Goal: Task Accomplishment & Management: Use online tool/utility

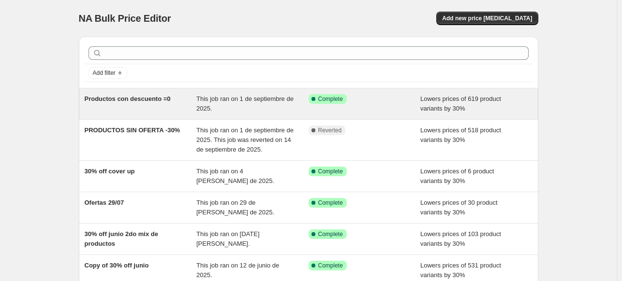
click at [142, 101] on span "Productos con descuento =0" at bounding box center [128, 98] width 86 height 7
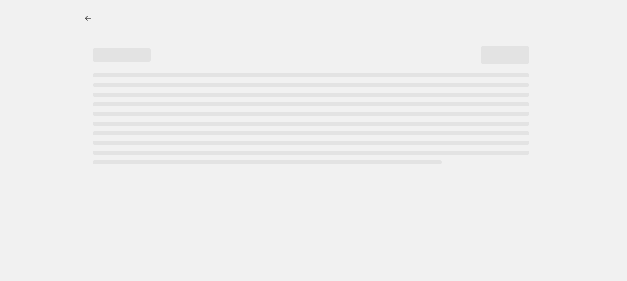
select select "percentage"
select select "collection"
select select "product_status"
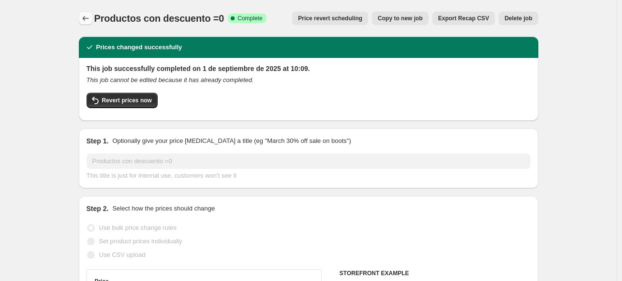
click at [83, 17] on icon "Price change jobs" at bounding box center [86, 19] width 10 height 10
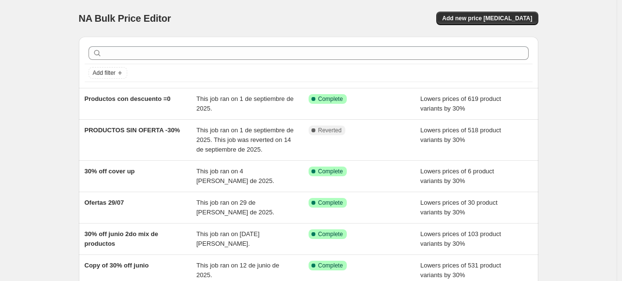
click at [72, 199] on div "NA Bulk Price Editor. This page is ready NA Bulk Price Editor Add new price [ME…" at bounding box center [308, 258] width 483 height 517
click at [478, 21] on span "Add new price [MEDICAL_DATA]" at bounding box center [487, 19] width 90 height 8
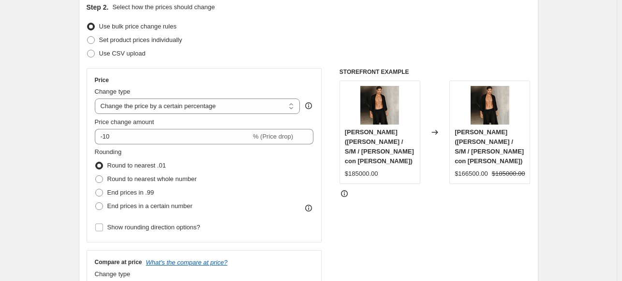
scroll to position [155, 0]
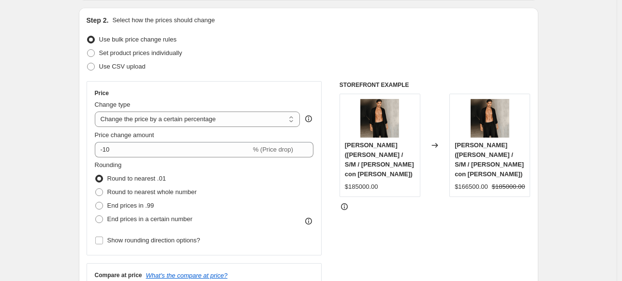
scroll to position [97, 0]
click at [149, 117] on select "Change the price to a certain amount Change the price by a certain amount Chang…" at bounding box center [197, 119] width 205 height 15
select select "ecap"
click at [97, 112] on select "Change the price to a certain amount Change the price by a certain amount Chang…" at bounding box center [197, 119] width 205 height 15
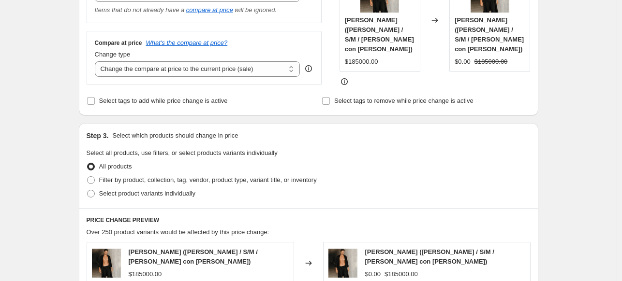
scroll to position [232, 0]
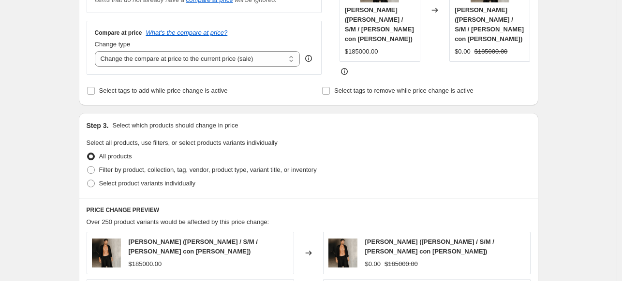
click at [46, 193] on div "Create new price [MEDICAL_DATA]. This page is ready Create new price [MEDICAL_D…" at bounding box center [308, 206] width 616 height 876
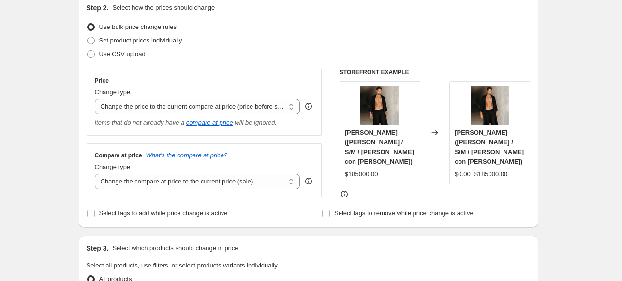
scroll to position [97, 0]
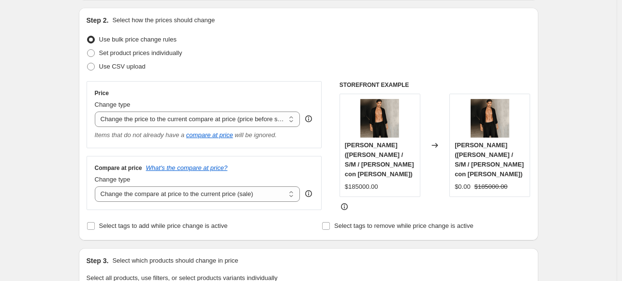
click at [198, 125] on select "Change the price to a certain amount Change the price by a certain amount Chang…" at bounding box center [197, 119] width 205 height 15
click at [148, 121] on select "Change the price to a certain amount Change the price by a certain amount Chang…" at bounding box center [197, 119] width 205 height 15
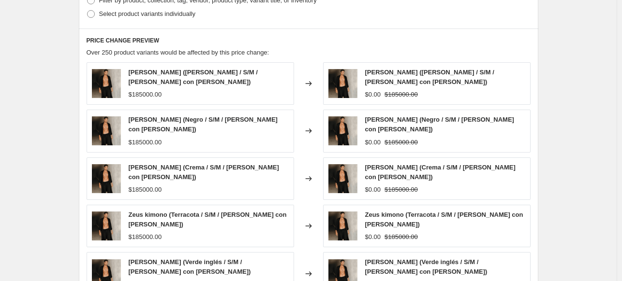
scroll to position [576, 0]
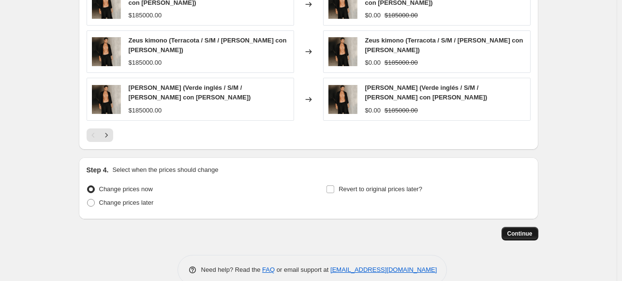
click at [527, 230] on span "Continue" at bounding box center [519, 234] width 25 height 8
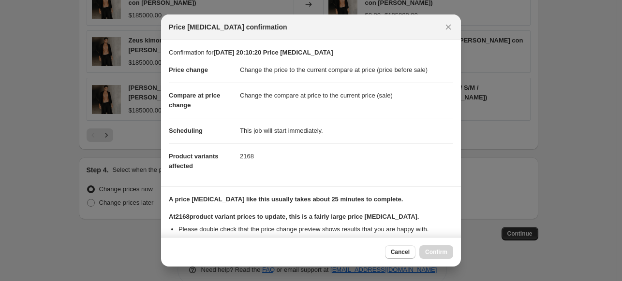
click at [455, 182] on section "Confirmation for [DATE] 20:10:20 Price [MEDICAL_DATA] Price change Change the p…" at bounding box center [311, 113] width 300 height 147
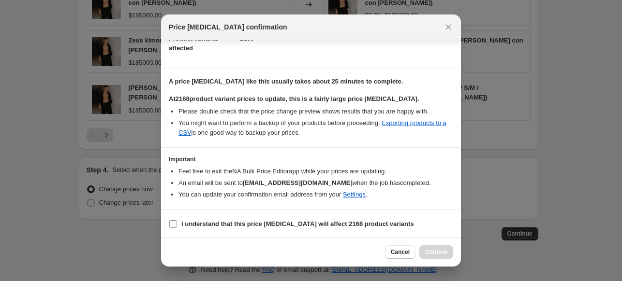
click at [191, 221] on b "I understand that this price [MEDICAL_DATA] will affect 2168 product variants" at bounding box center [297, 223] width 233 height 7
click at [177, 221] on input "I understand that this price [MEDICAL_DATA] will affect 2168 product variants" at bounding box center [173, 224] width 8 height 8
checkbox input "true"
click at [443, 255] on span "Confirm" at bounding box center [436, 253] width 22 height 8
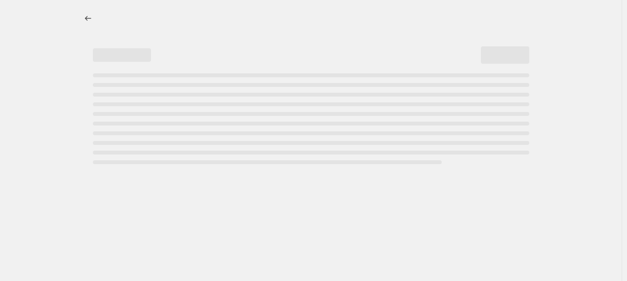
select select "ecap"
